Goal: Information Seeking & Learning: Learn about a topic

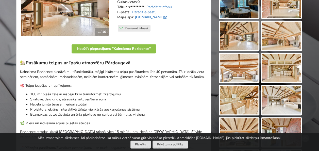
scroll to position [101, 0]
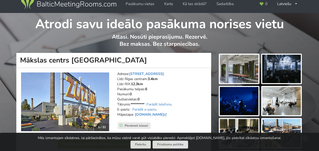
scroll to position [51, 0]
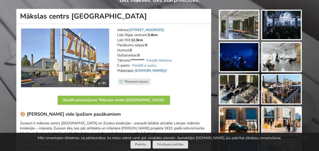
click at [64, 59] on img at bounding box center [65, 57] width 88 height 59
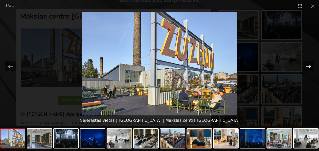
click at [307, 64] on button "Next slide" at bounding box center [308, 66] width 11 height 10
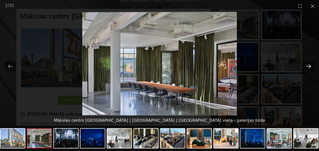
click at [307, 64] on button "Next slide" at bounding box center [308, 66] width 11 height 10
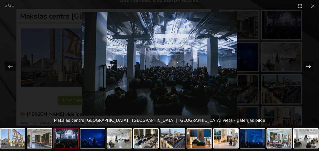
click at [307, 64] on button "Next slide" at bounding box center [308, 66] width 11 height 10
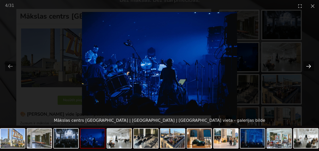
click at [308, 64] on button "Next slide" at bounding box center [308, 66] width 11 height 10
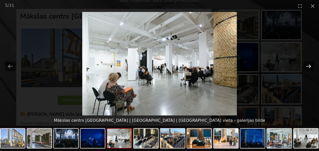
click at [309, 64] on button "Next slide" at bounding box center [308, 66] width 11 height 10
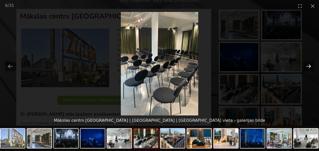
click at [310, 63] on button "Next slide" at bounding box center [308, 66] width 11 height 10
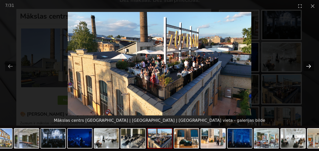
click at [310, 63] on button "Next slide" at bounding box center [308, 66] width 11 height 10
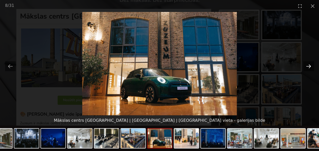
click at [310, 63] on button "Next slide" at bounding box center [308, 66] width 11 height 10
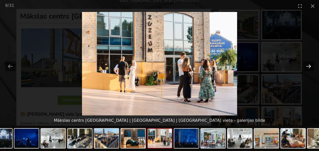
click at [311, 63] on button "Next slide" at bounding box center [308, 66] width 11 height 10
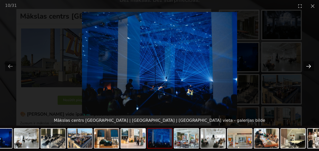
click at [311, 63] on button "Next slide" at bounding box center [308, 66] width 11 height 10
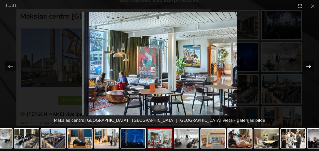
click at [312, 63] on button "Next slide" at bounding box center [308, 66] width 11 height 10
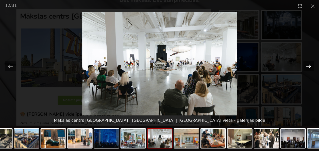
click at [312, 63] on button "Next slide" at bounding box center [308, 66] width 11 height 10
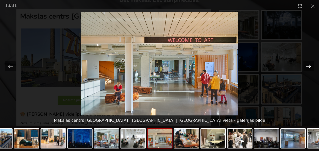
click at [312, 63] on button "Next slide" at bounding box center [308, 66] width 11 height 10
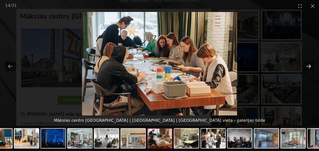
click at [312, 63] on button "Next slide" at bounding box center [308, 66] width 11 height 10
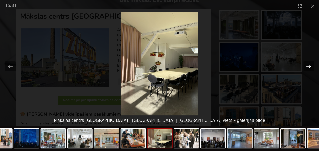
click at [312, 63] on button "Next slide" at bounding box center [308, 66] width 11 height 10
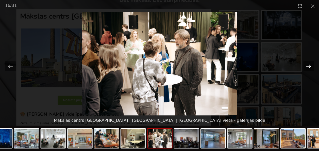
click at [312, 63] on button "Next slide" at bounding box center [308, 66] width 11 height 10
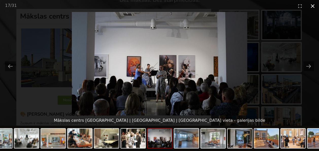
click at [315, 5] on button "Close gallery" at bounding box center [312, 6] width 13 height 12
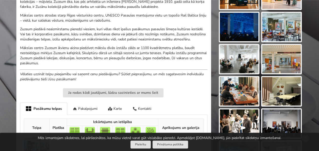
scroll to position [177, 0]
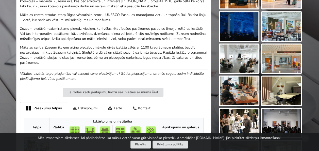
click at [244, 63] on img at bounding box center [238, 58] width 39 height 28
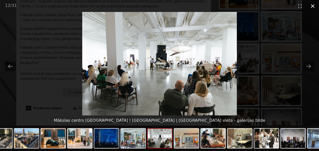
click at [314, 6] on button "Close gallery" at bounding box center [312, 6] width 13 height 12
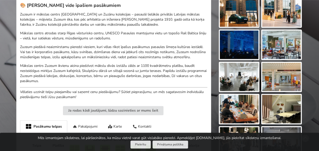
scroll to position [152, 0]
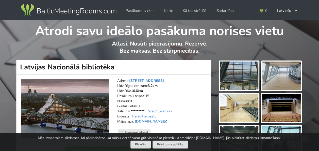
click at [80, 14] on img at bounding box center [68, 10] width 97 height 14
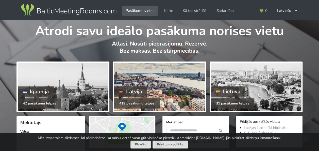
click at [137, 73] on div at bounding box center [159, 87] width 90 height 48
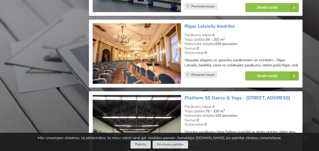
scroll to position [659, 0]
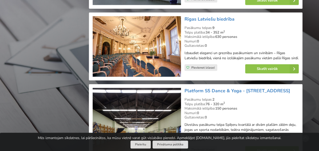
click at [154, 43] on img at bounding box center [137, 46] width 88 height 60
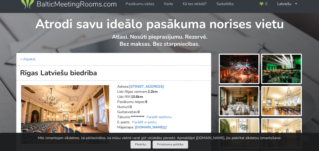
scroll to position [51, 0]
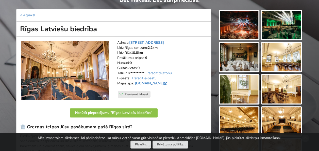
click at [234, 58] on img at bounding box center [238, 57] width 39 height 28
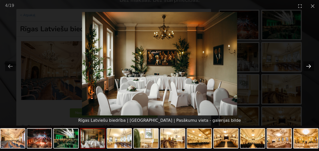
click at [305, 64] on button "Next slide" at bounding box center [308, 66] width 11 height 10
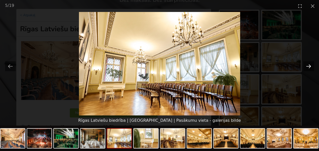
click at [305, 64] on button "Next slide" at bounding box center [308, 66] width 11 height 10
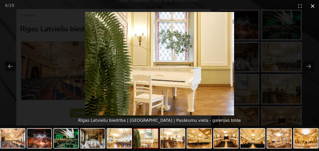
click at [314, 4] on button "Close gallery" at bounding box center [312, 6] width 13 height 12
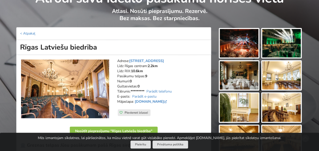
scroll to position [0, 0]
